Goal: Navigation & Orientation: Find specific page/section

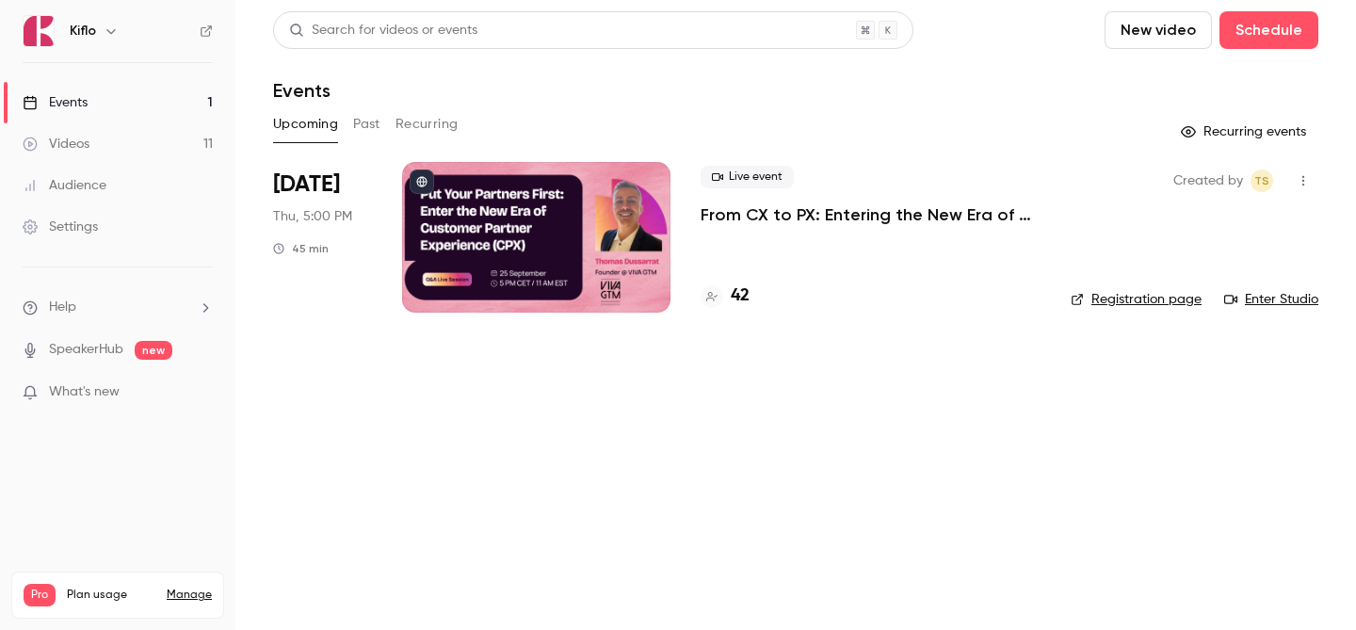
click at [177, 147] on link "Videos 11" at bounding box center [117, 143] width 235 height 41
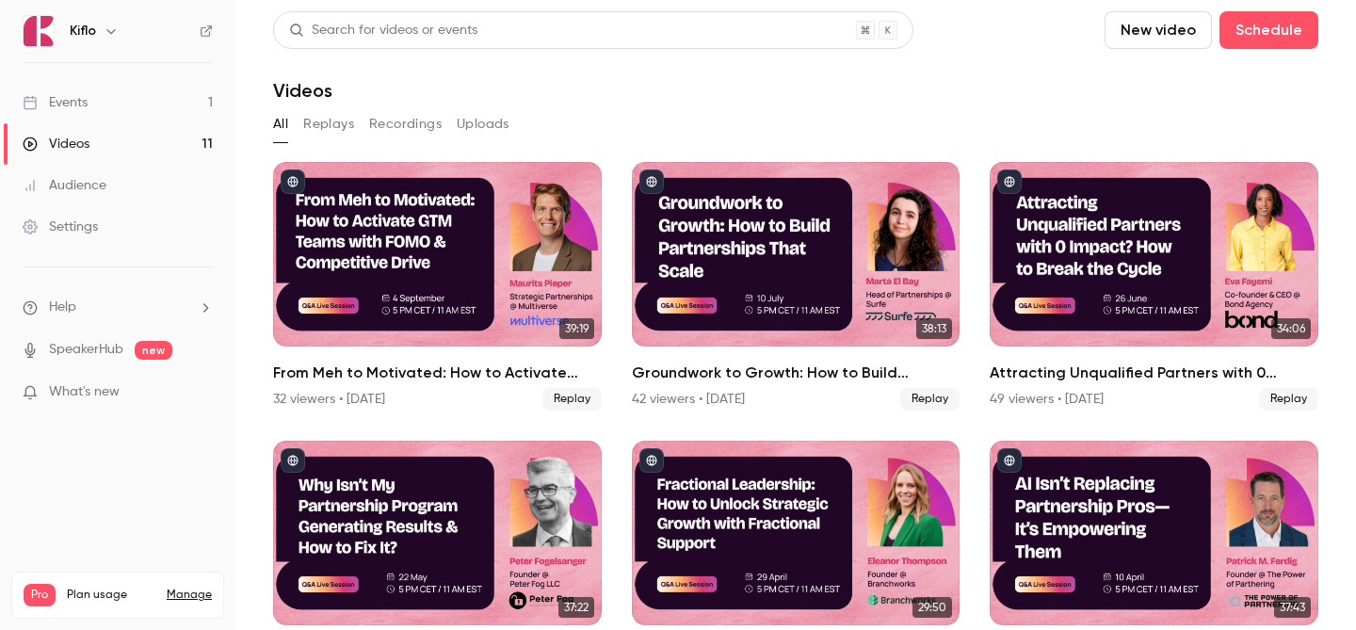
click at [160, 108] on link "Events 1" at bounding box center [117, 102] width 235 height 41
